Goal: Task Accomplishment & Management: Use online tool/utility

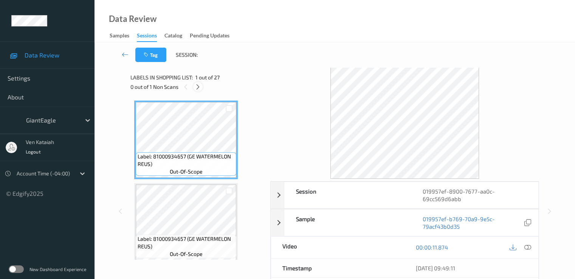
click at [196, 88] on icon at bounding box center [198, 87] width 6 height 7
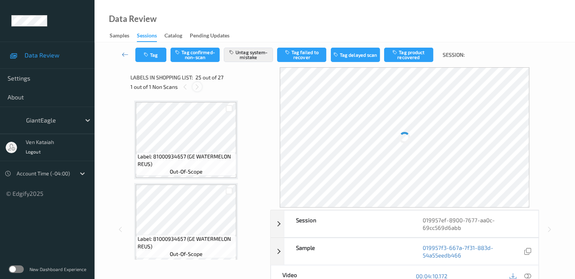
scroll to position [1900, 0]
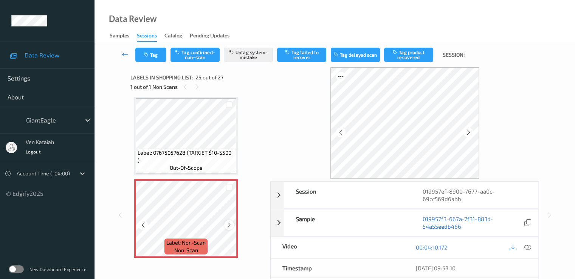
click at [227, 227] on icon at bounding box center [229, 225] width 6 height 7
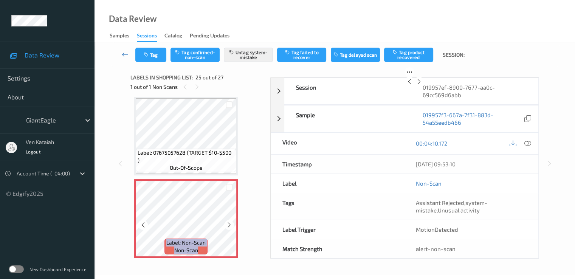
click at [227, 227] on icon at bounding box center [229, 225] width 6 height 7
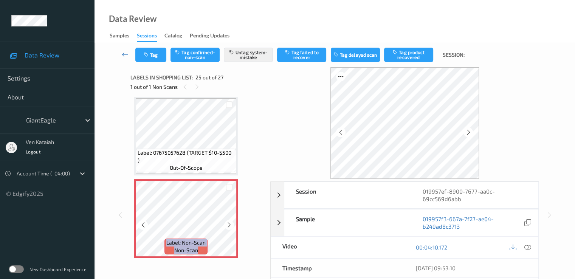
click at [227, 227] on icon at bounding box center [229, 225] width 6 height 7
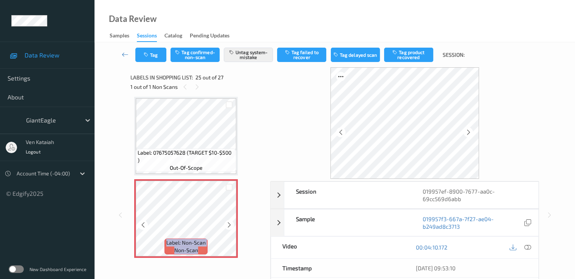
click at [227, 227] on icon at bounding box center [229, 225] width 6 height 7
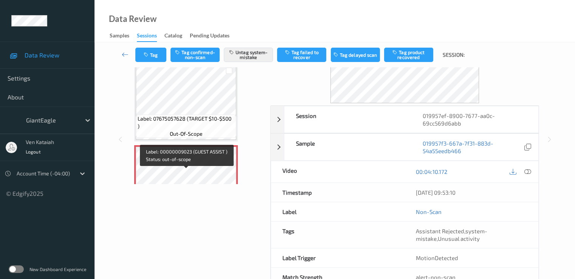
scroll to position [1824, 0]
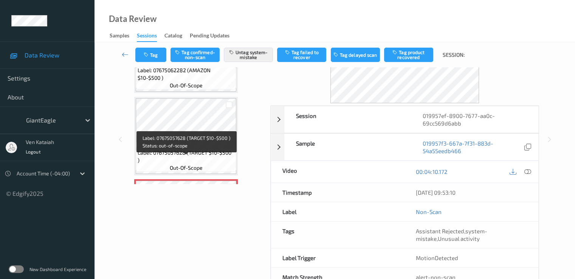
click at [212, 157] on span "Label: 07675057628 (TARGET $10-$500 )" at bounding box center [186, 156] width 97 height 15
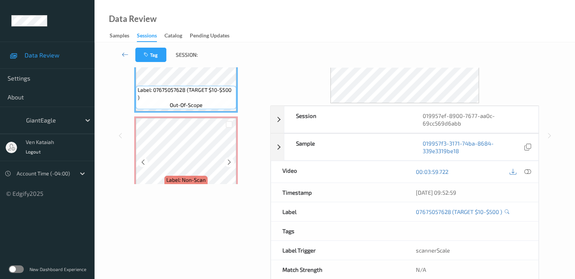
scroll to position [1900, 0]
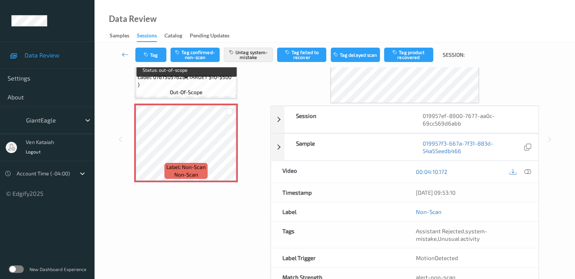
click at [180, 93] on span "out-of-scope" at bounding box center [186, 92] width 33 height 8
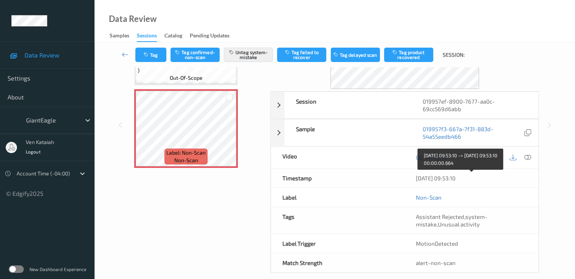
scroll to position [98, 0]
